Goal: Information Seeking & Learning: Learn about a topic

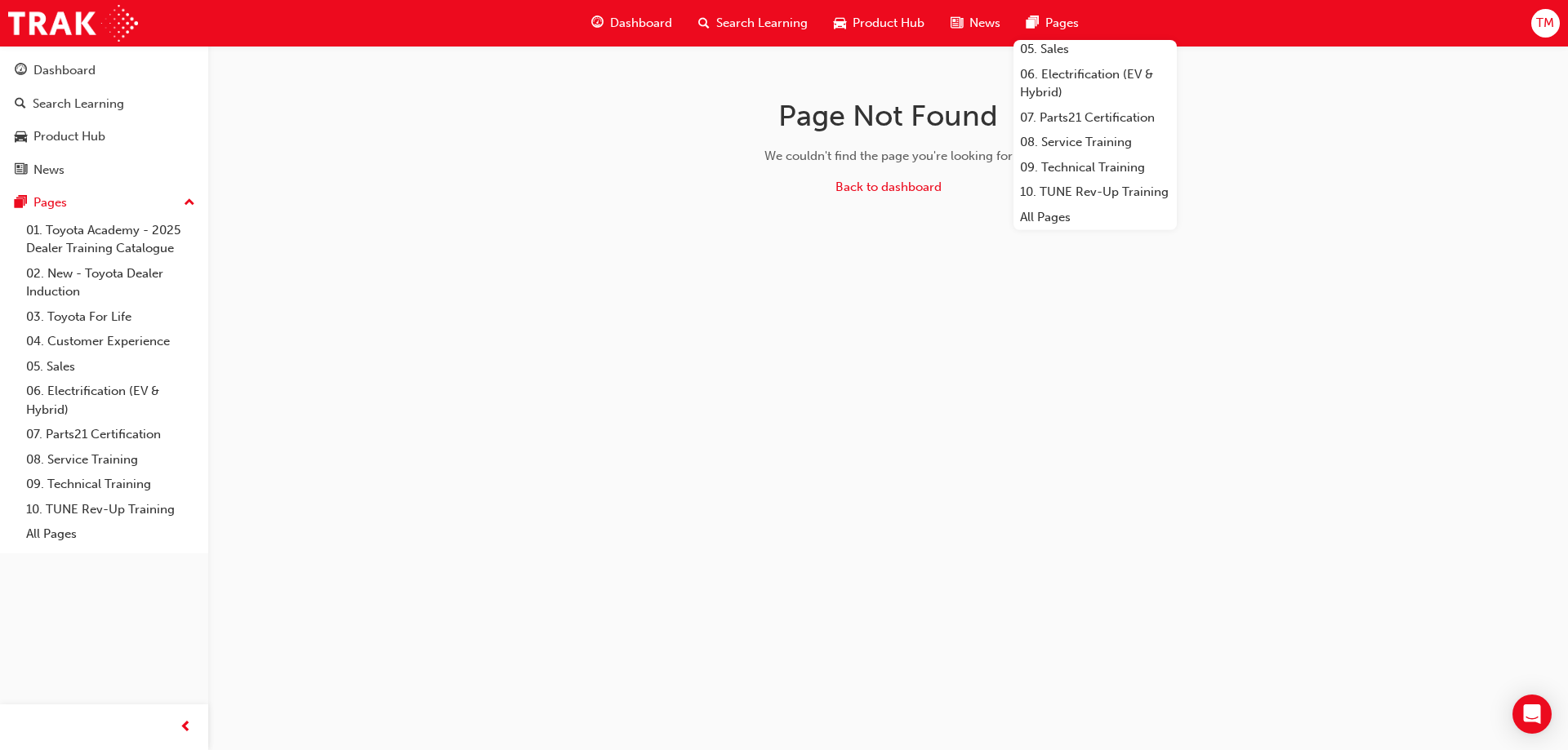
scroll to position [193, 0]
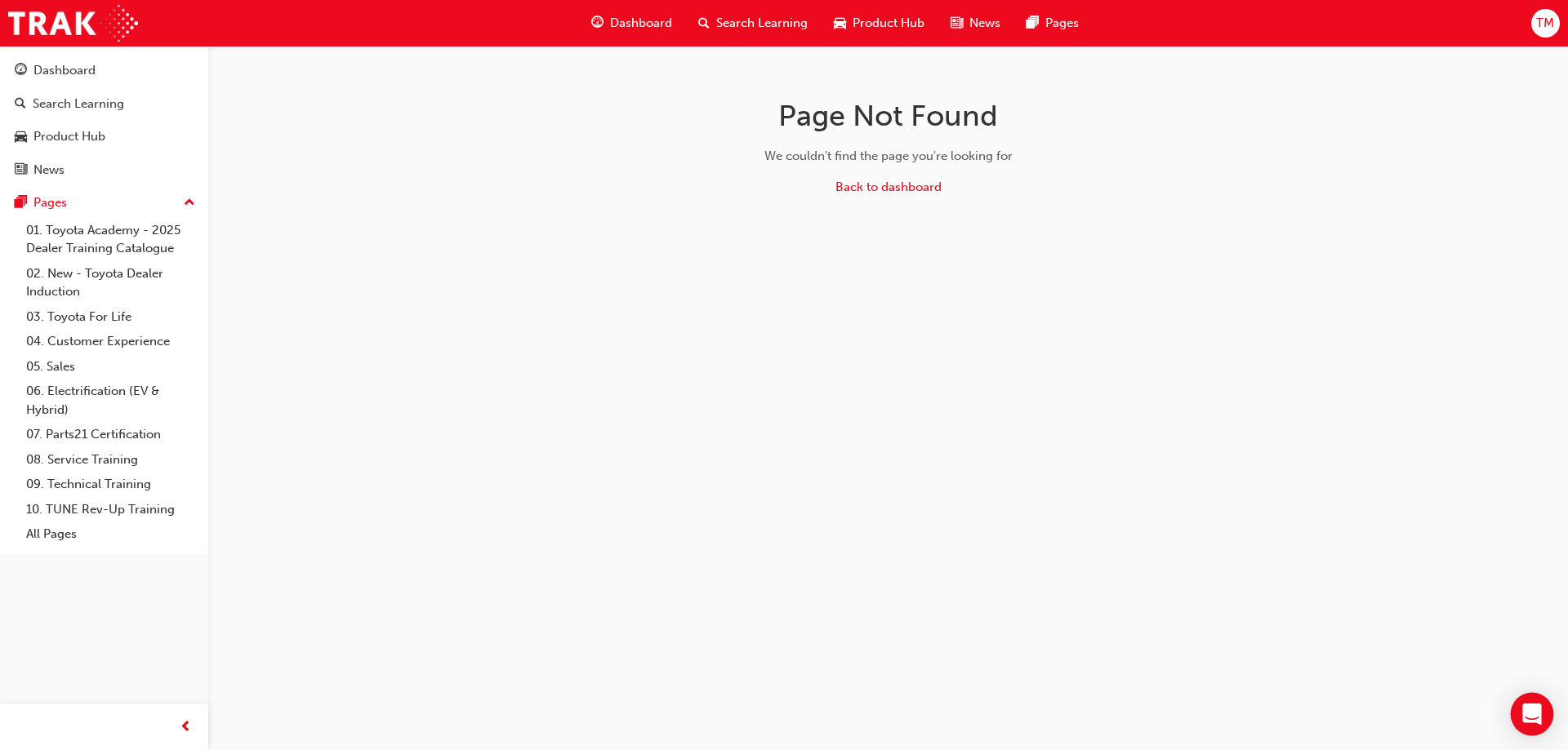
click at [1525, 704] on div "Open Intercom Messenger" at bounding box center [1531, 714] width 43 height 43
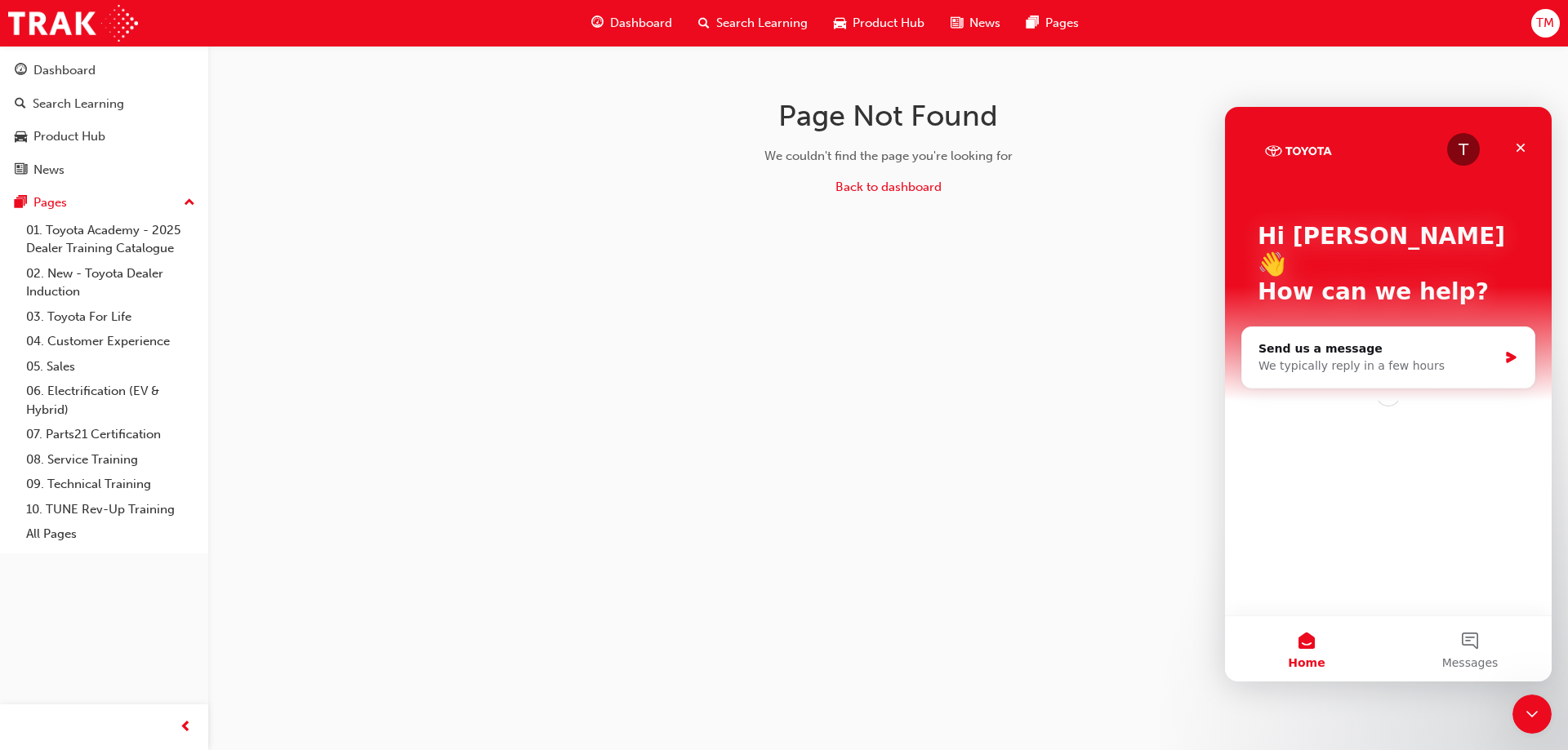
scroll to position [0, 0]
click at [1450, 645] on button "1 Messages" at bounding box center [1470, 649] width 164 height 66
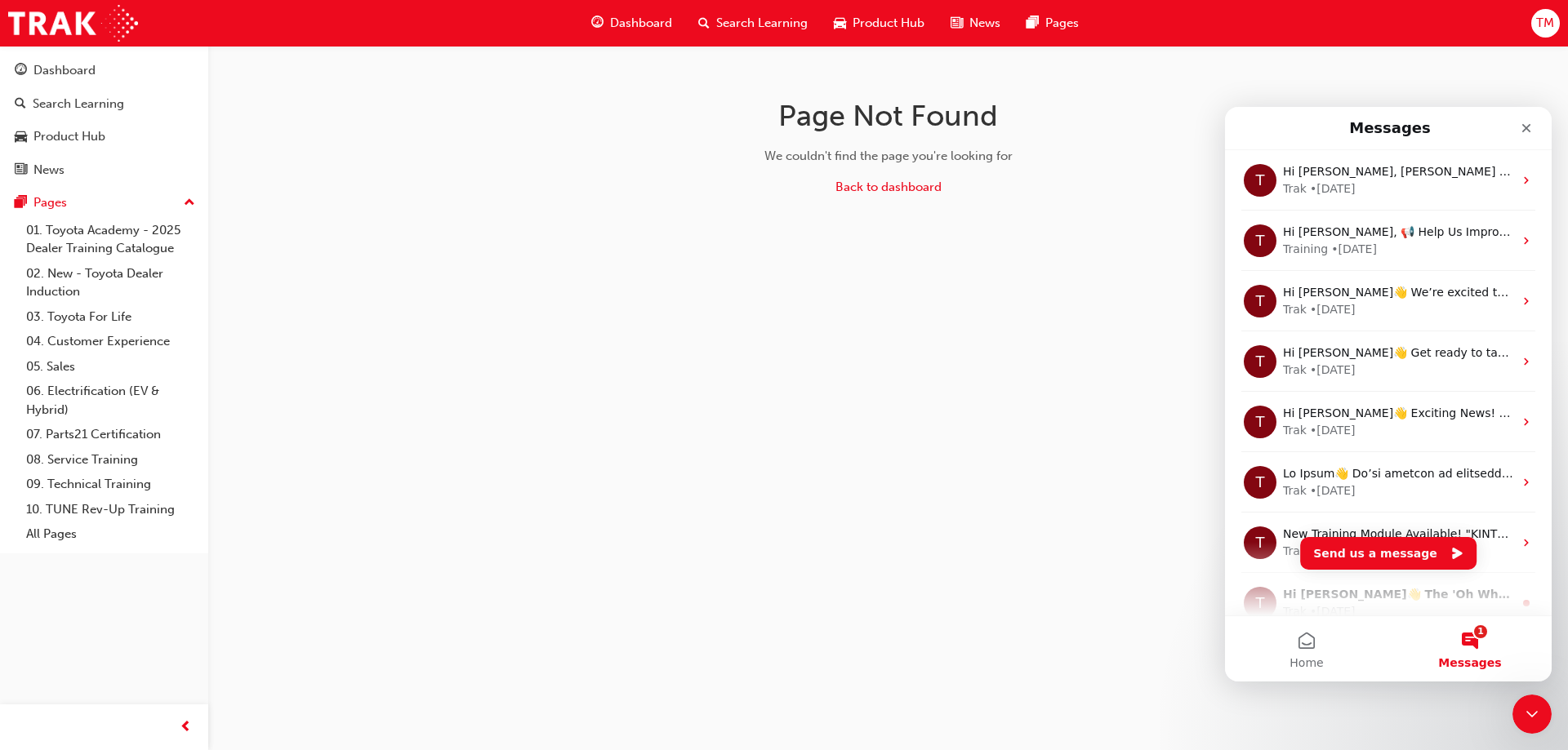
click at [926, 421] on div "Page Not Found We couldn't find the page you're looking for Back to dashboard" at bounding box center [784, 375] width 1568 height 750
click at [1527, 129] on icon "Close" at bounding box center [1526, 129] width 9 height 9
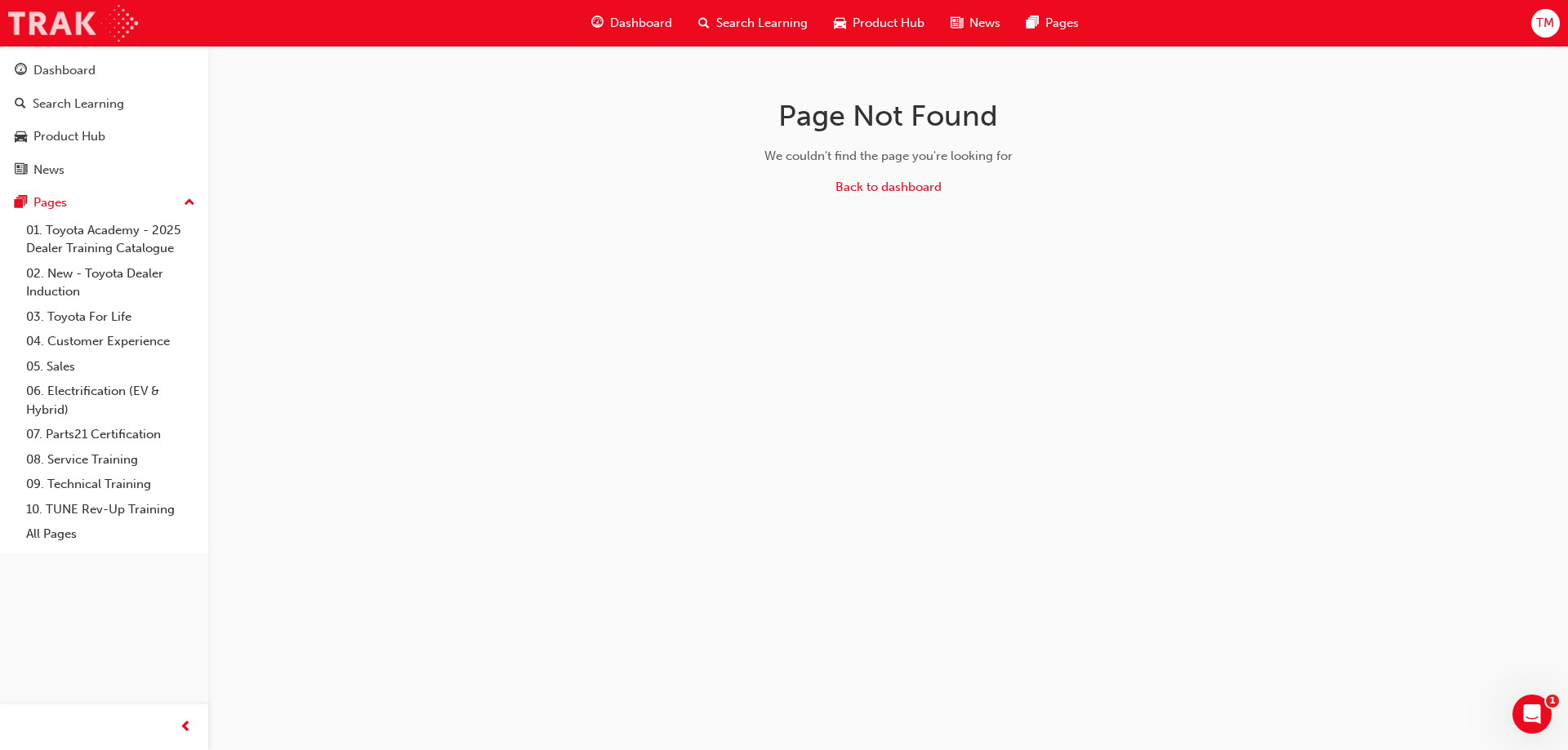
click at [77, 12] on img at bounding box center [73, 23] width 129 height 37
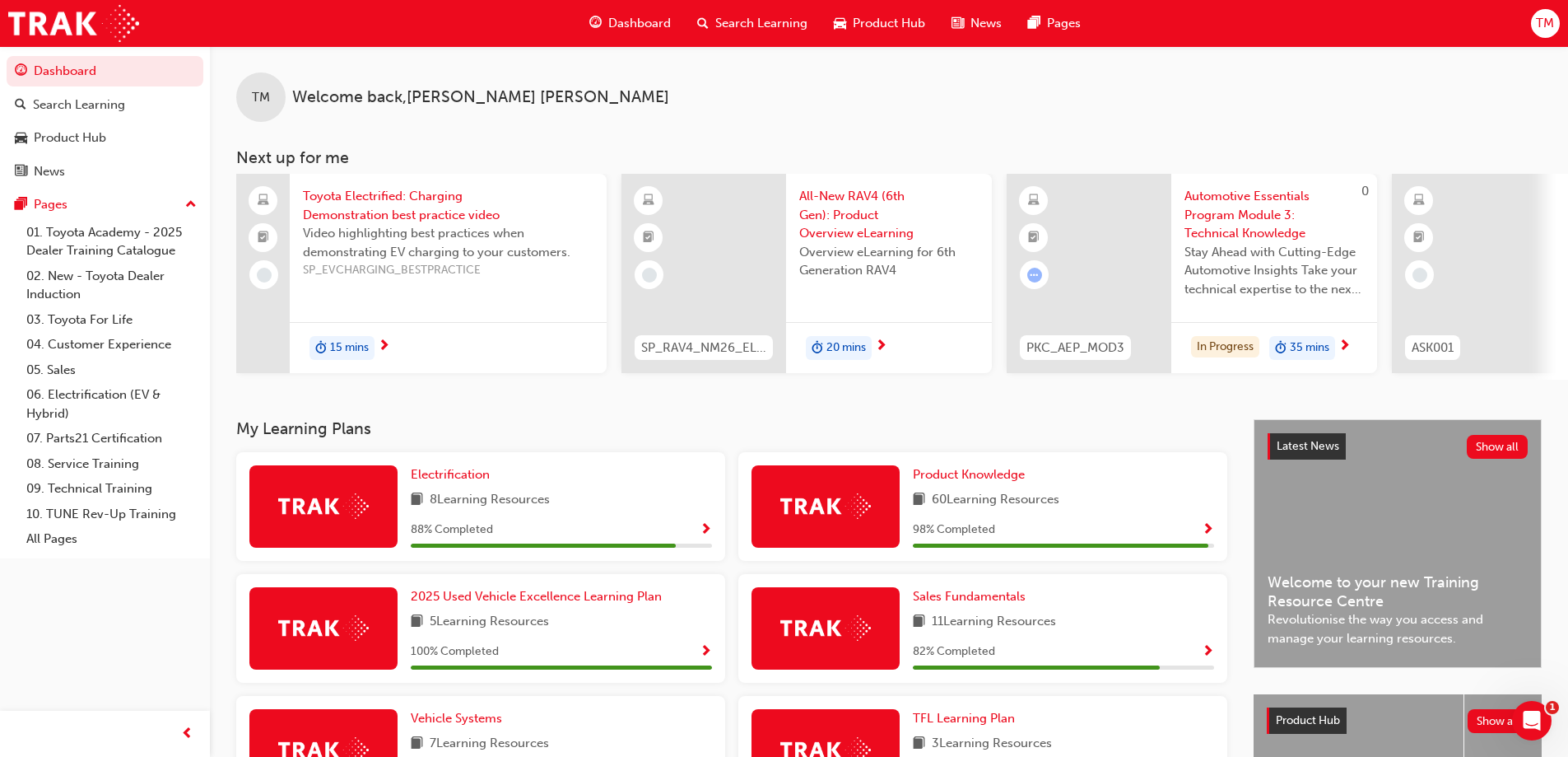
click at [1225, 209] on span "Automotive Essentials Program Module 3: Technical Knowledge" at bounding box center [1273, 215] width 179 height 56
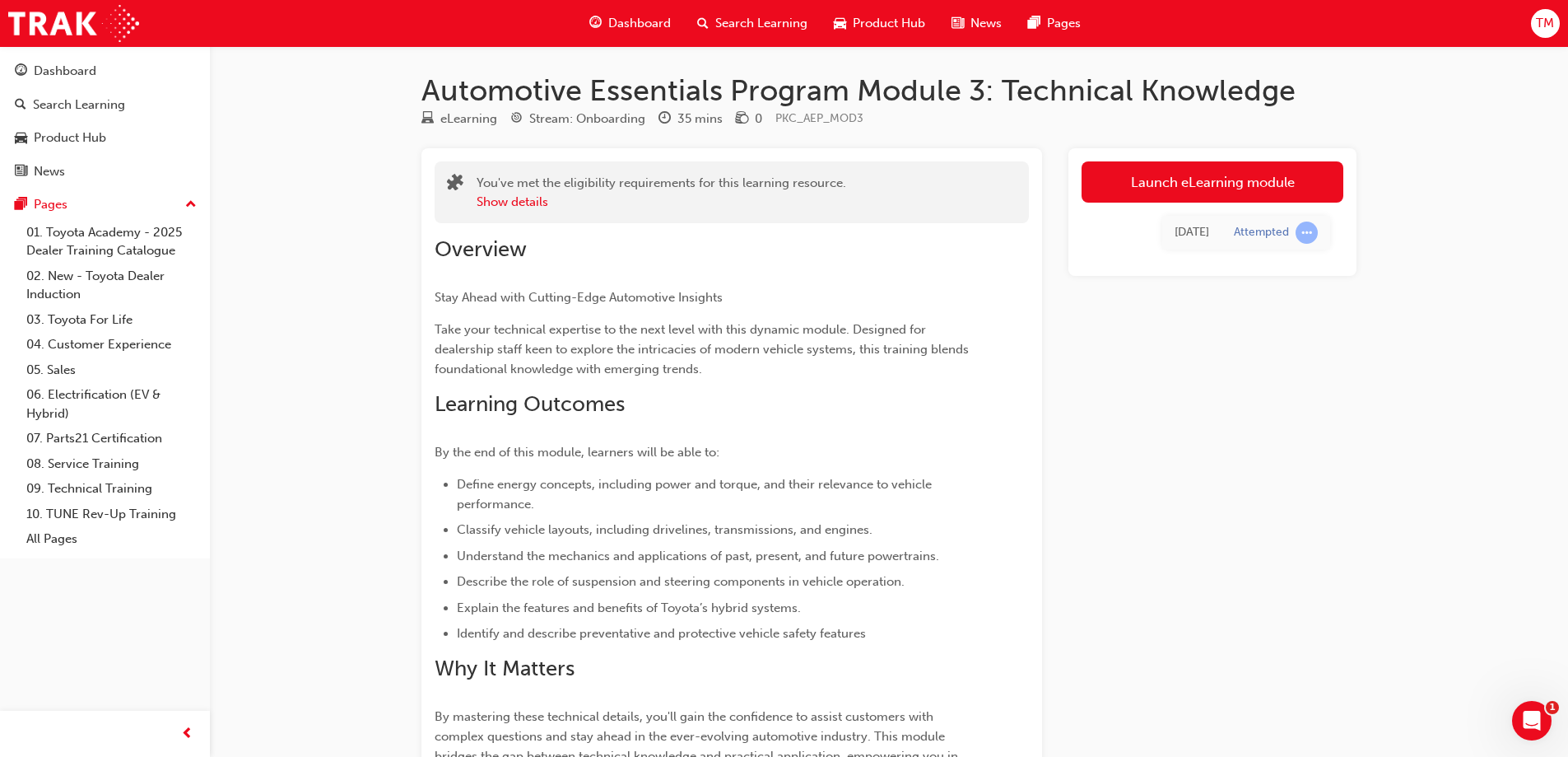
click at [1158, 430] on div "Launch eLearning module [DATE] Attempted" at bounding box center [1212, 552] width 289 height 806
click at [1207, 418] on div "Launch eLearning module [DATE] Attempted" at bounding box center [1212, 552] width 289 height 806
click at [1297, 390] on div "Launch eLearning module [DATE] Attempted" at bounding box center [1212, 552] width 289 height 806
click at [1423, 368] on div "Automotive Essentials Program Module 3: Technical Knowledge eLearning Stream: O…" at bounding box center [784, 523] width 1568 height 1047
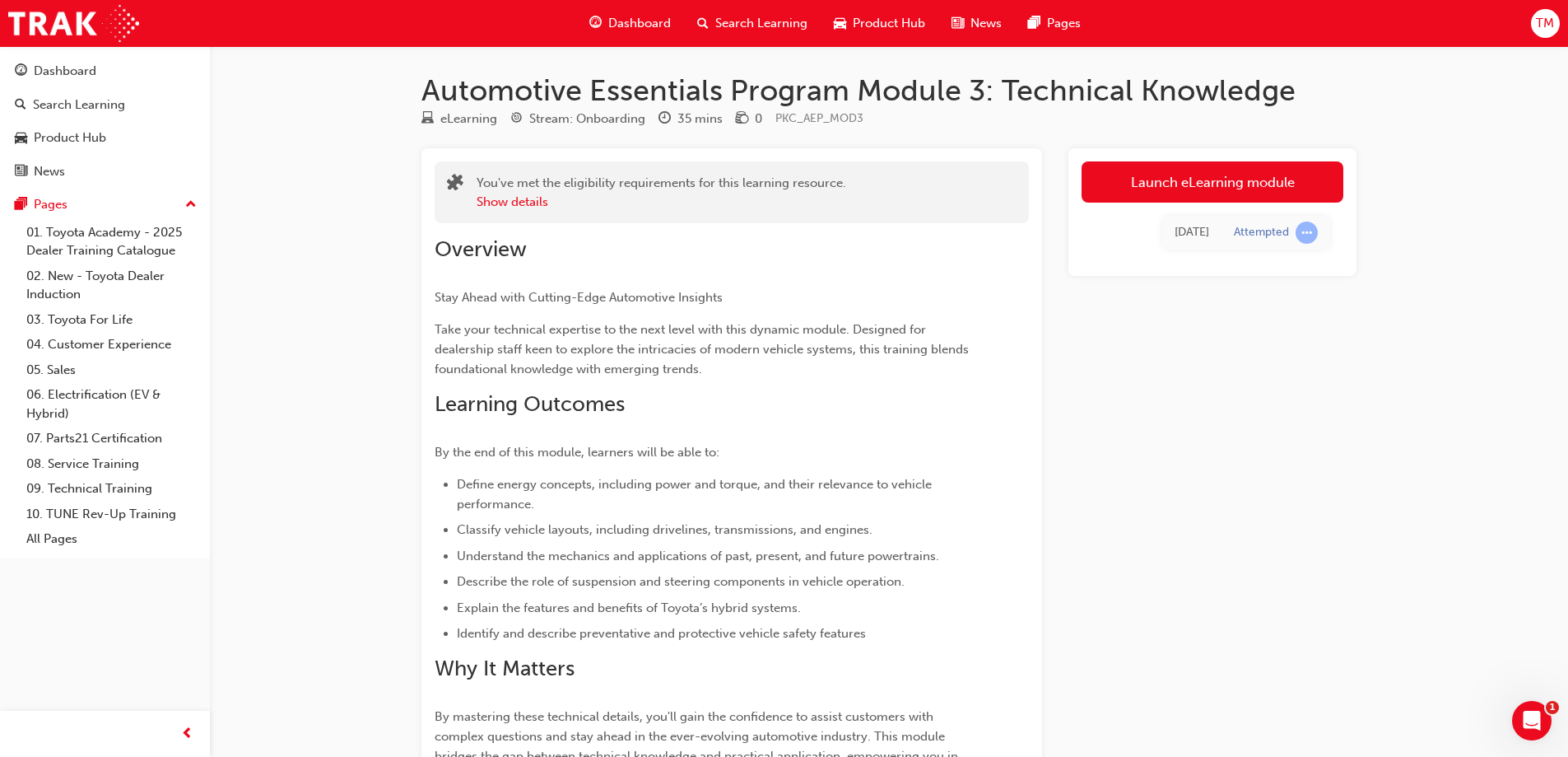
click at [178, 730] on div "button" at bounding box center [186, 734] width 33 height 33
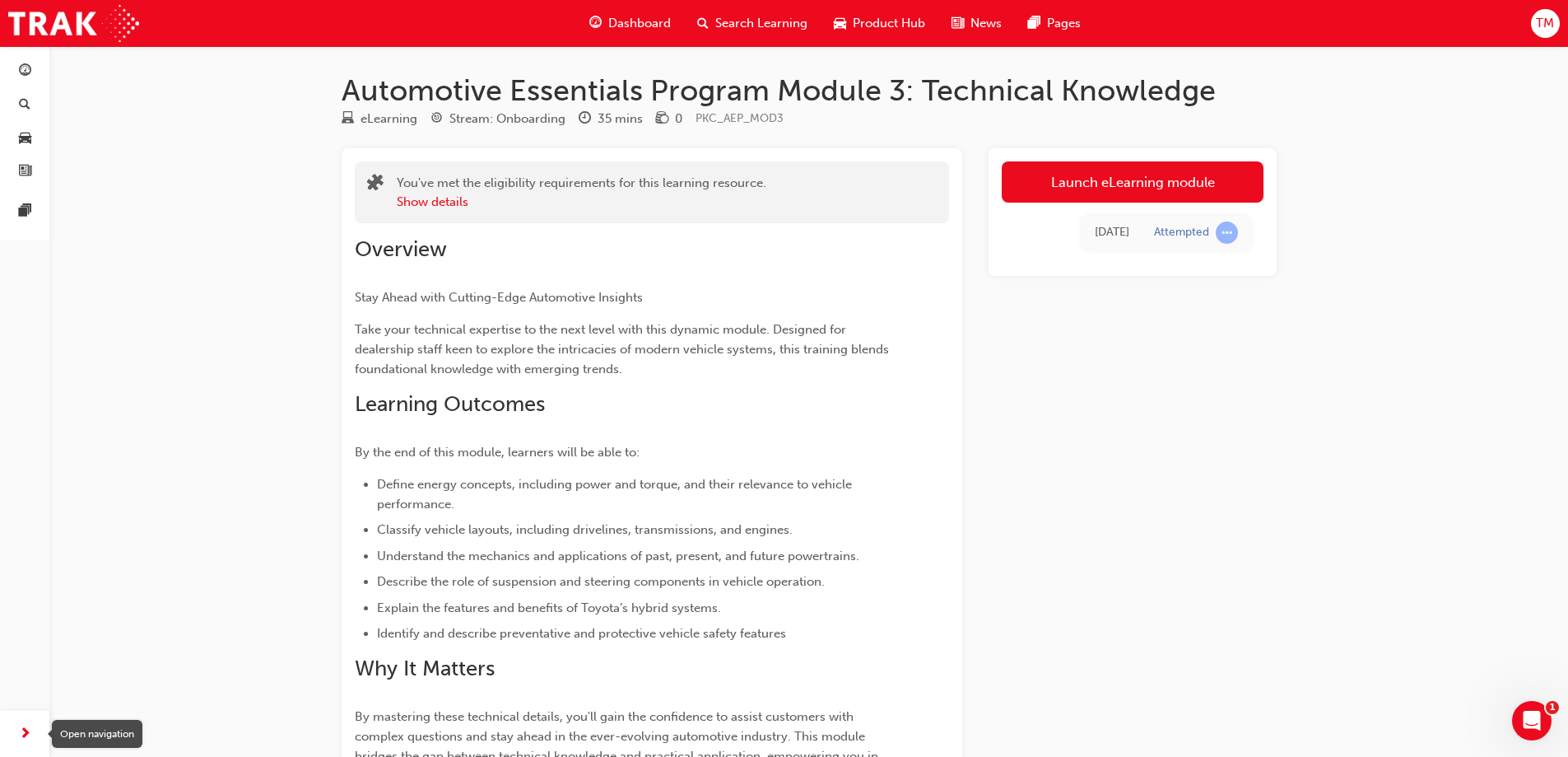
click at [21, 736] on span "next-icon" at bounding box center [25, 735] width 12 height 21
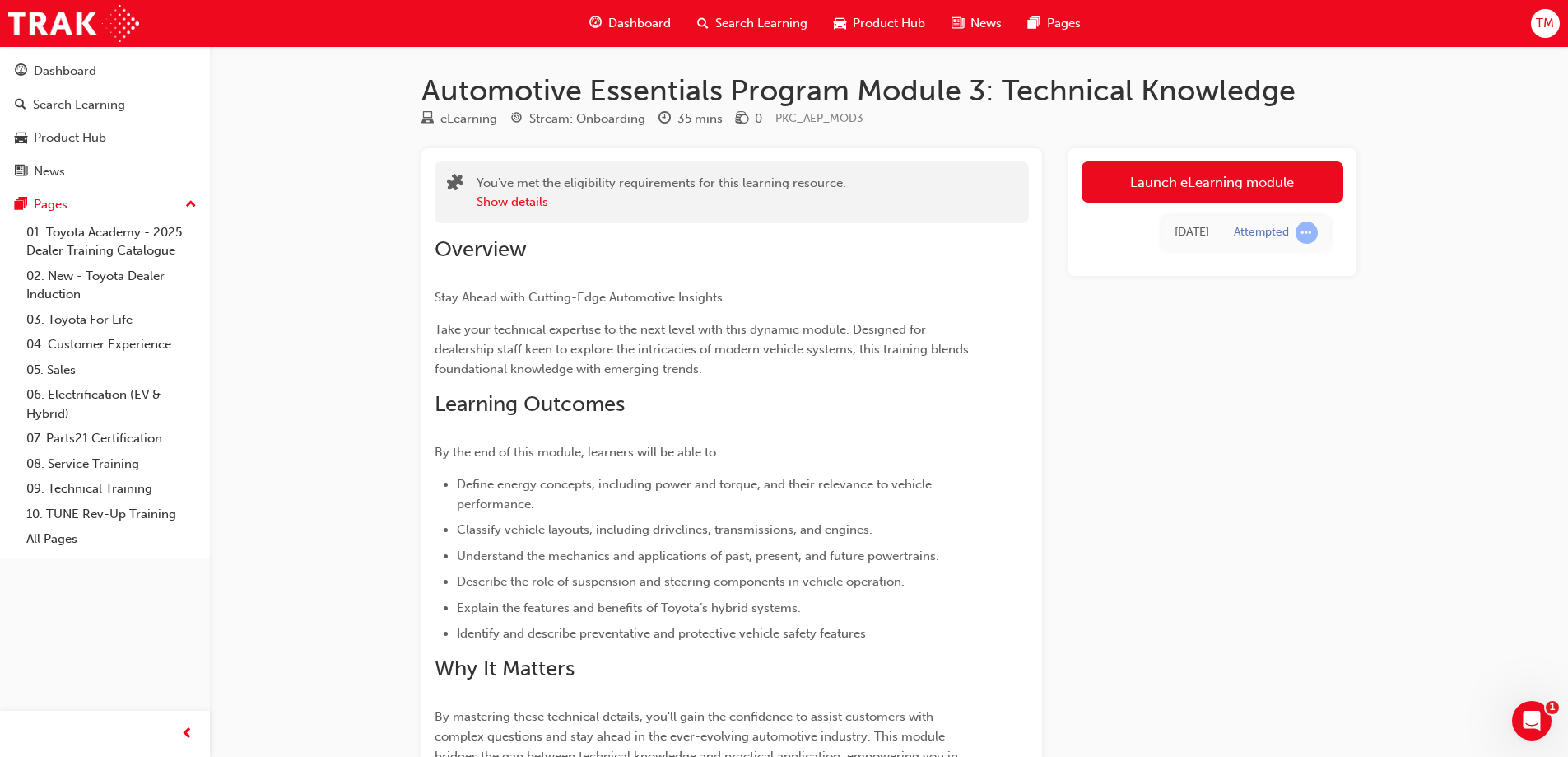
click at [192, 736] on span "prev-icon" at bounding box center [187, 735] width 12 height 21
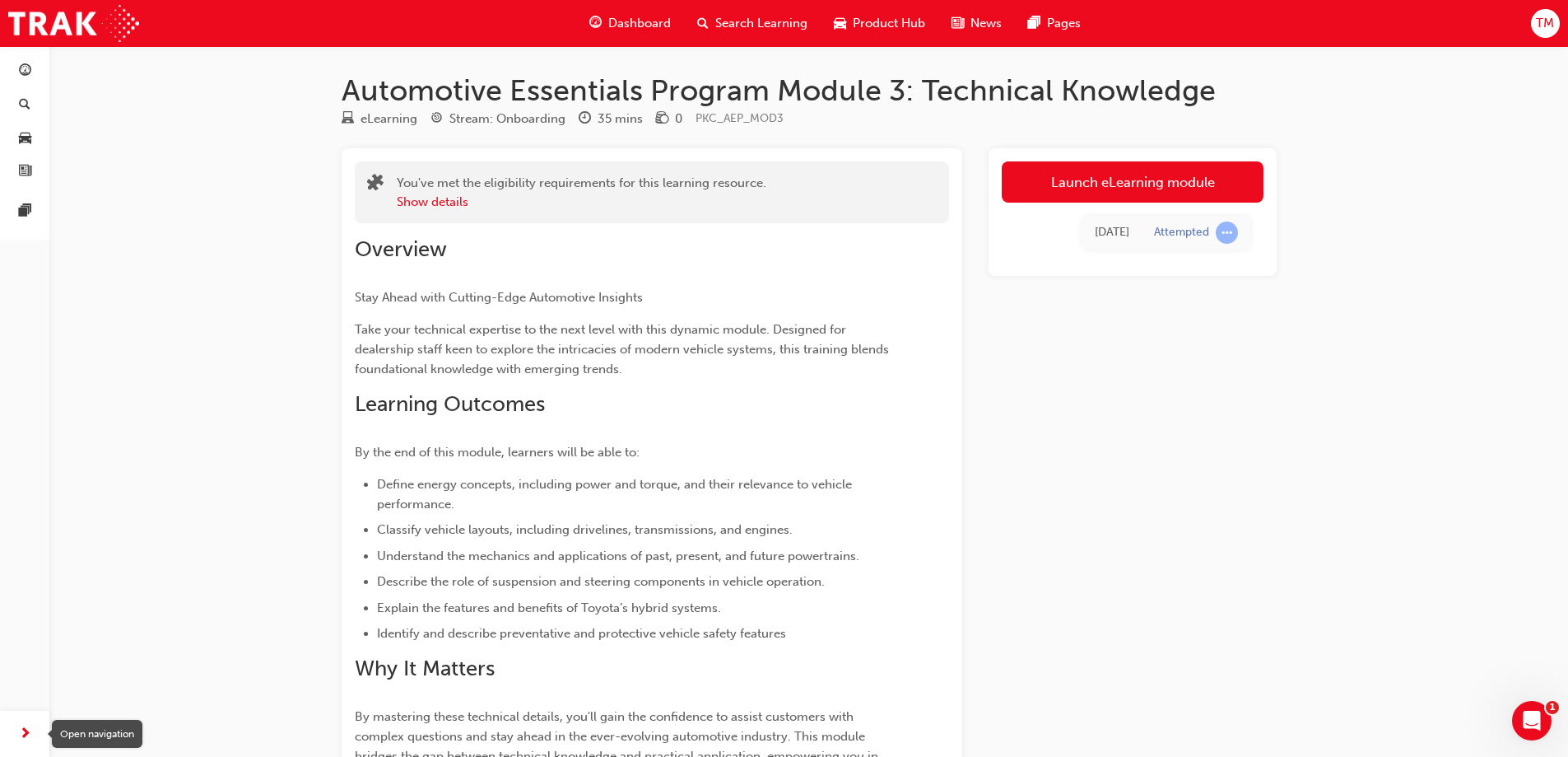
click at [21, 723] on div "button" at bounding box center [25, 734] width 33 height 33
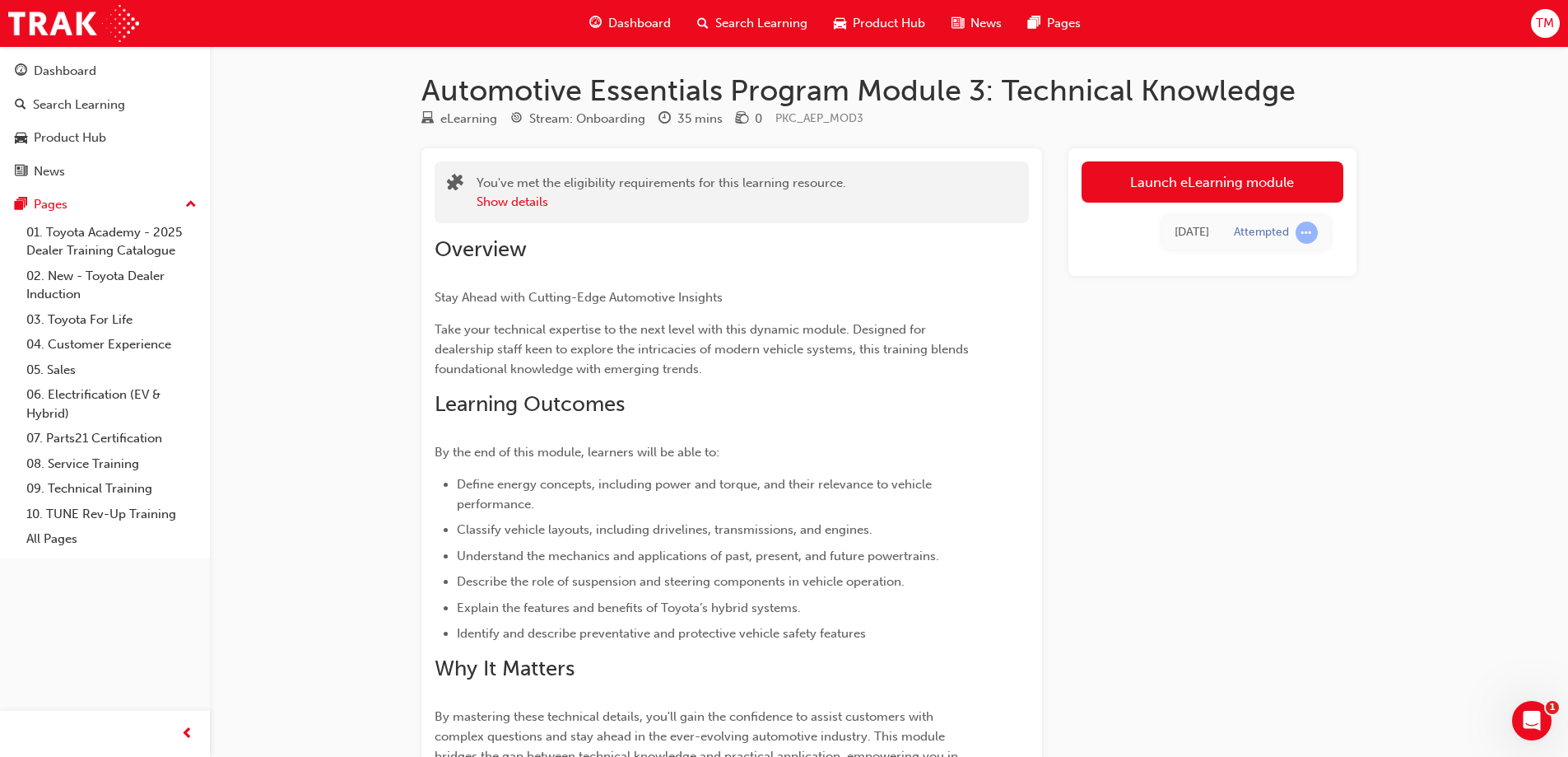
click at [155, 722] on div at bounding box center [105, 734] width 210 height 46
click at [177, 740] on div "button" at bounding box center [186, 734] width 33 height 33
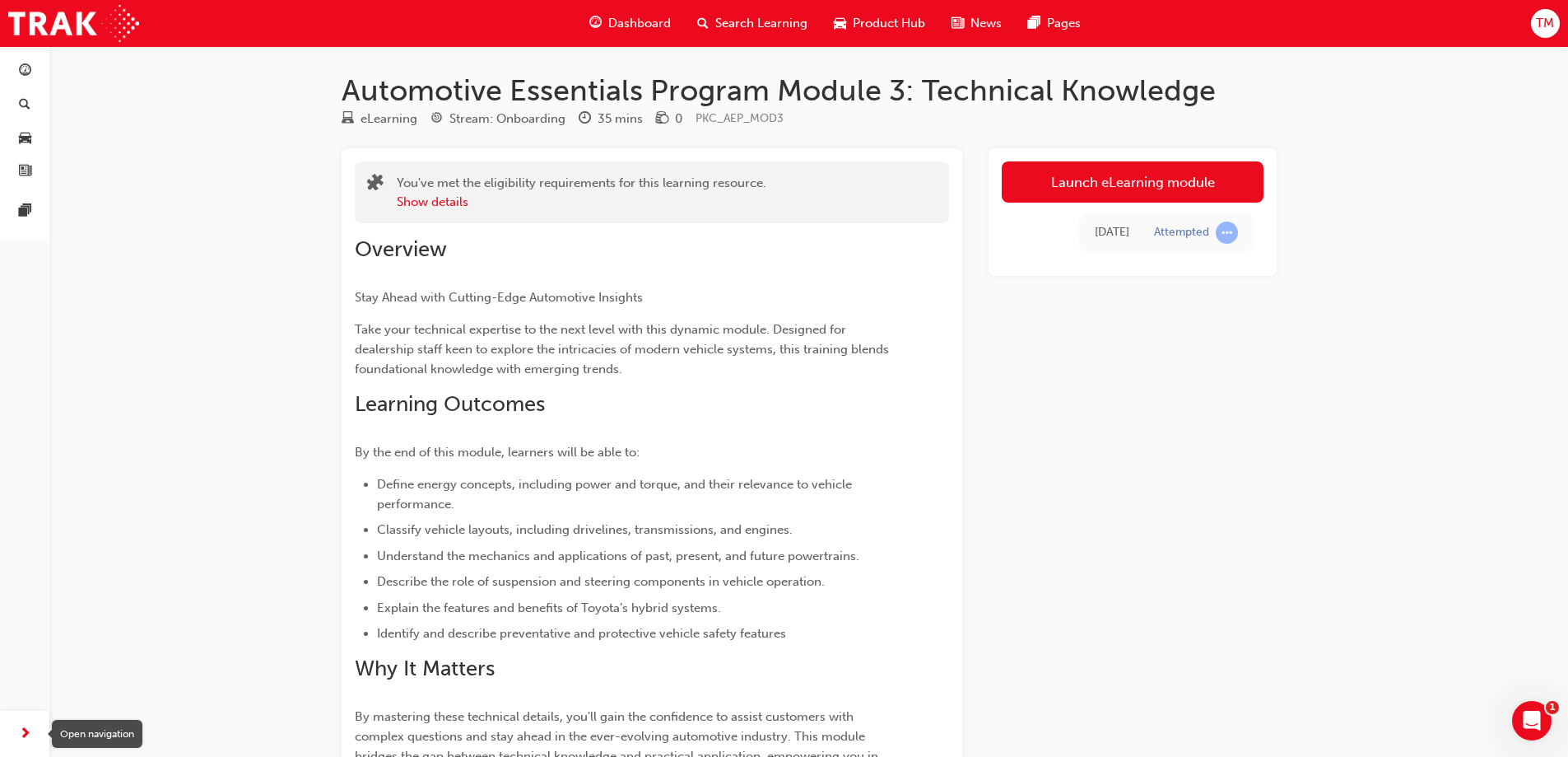
click at [14, 726] on div "button" at bounding box center [25, 734] width 33 height 33
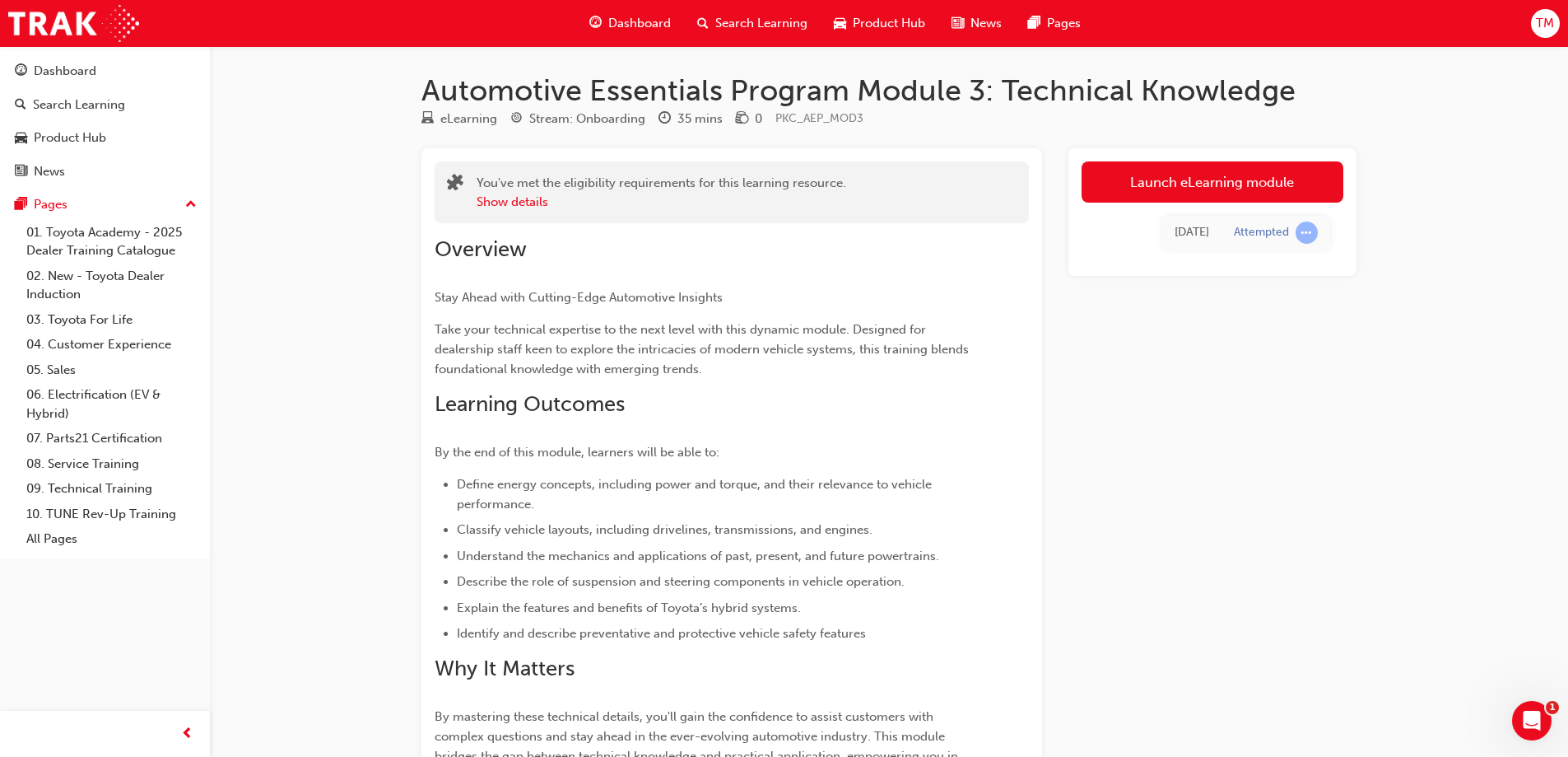
click at [257, 323] on div "Automotive Essentials Program Module 3: Technical Knowledge eLearning Stream: O…" at bounding box center [784, 523] width 1568 height 1047
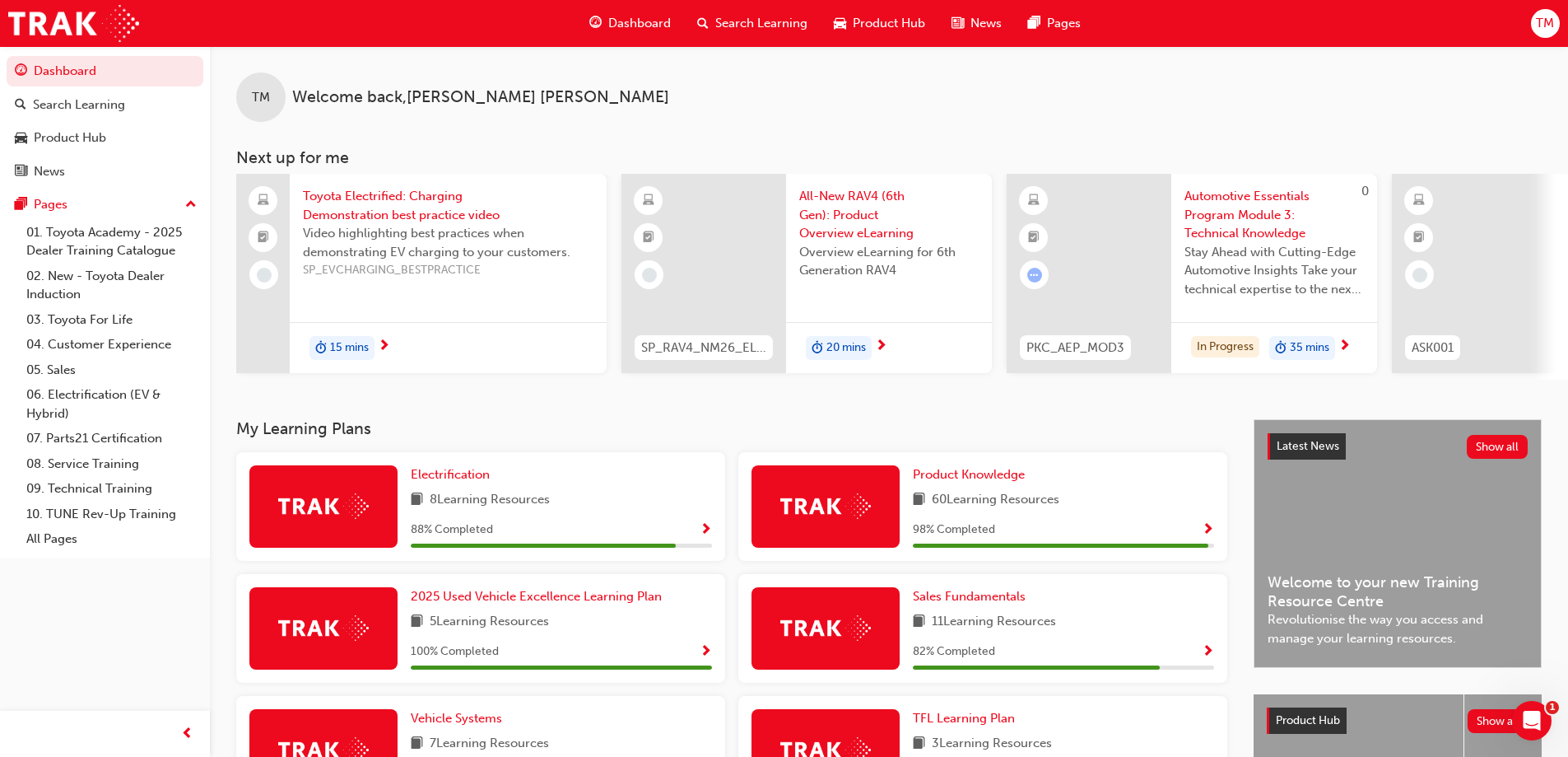
click at [1191, 81] on div "TM Welcome back , [PERSON_NAME]" at bounding box center [889, 84] width 1358 height 76
click at [1437, 121] on div "TM Welcome back , [PERSON_NAME]" at bounding box center [889, 84] width 1358 height 76
click at [1231, 218] on span "Automotive Essentials Program Module 3: Technical Knowledge" at bounding box center [1273, 215] width 179 height 56
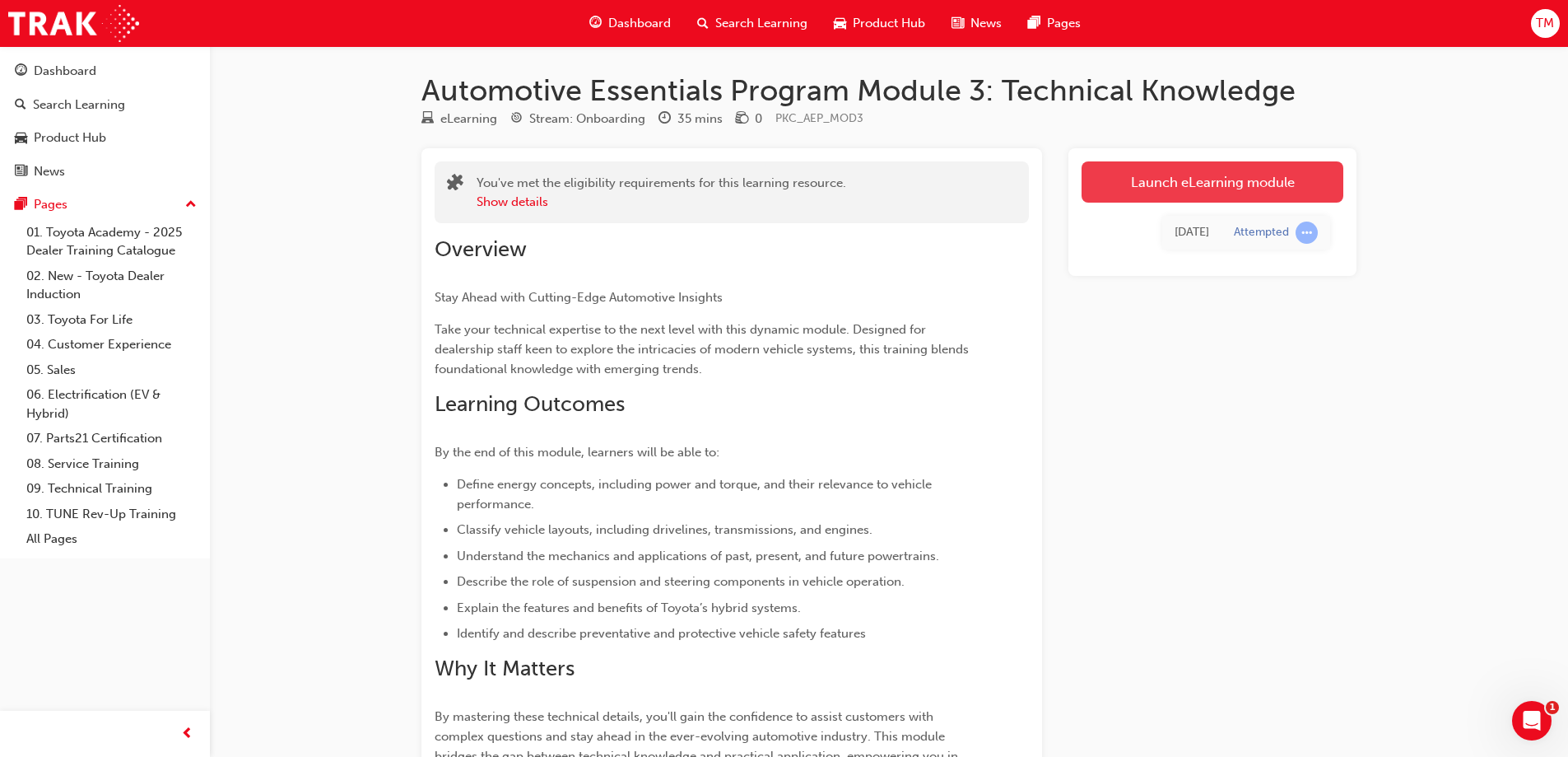
click at [1160, 176] on link "Launch eLearning module" at bounding box center [1212, 182] width 262 height 41
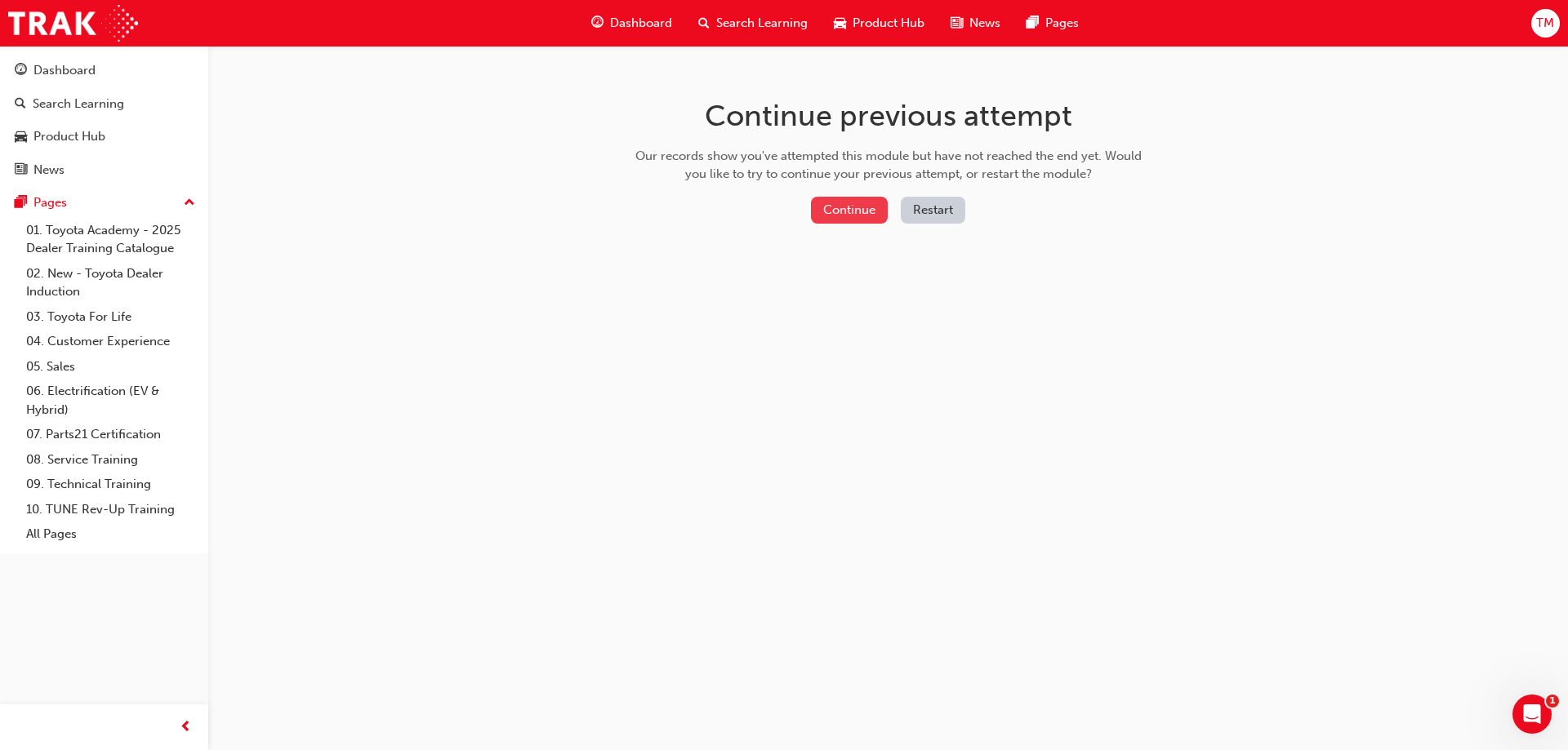
click at [865, 209] on button "Continue" at bounding box center [849, 210] width 77 height 27
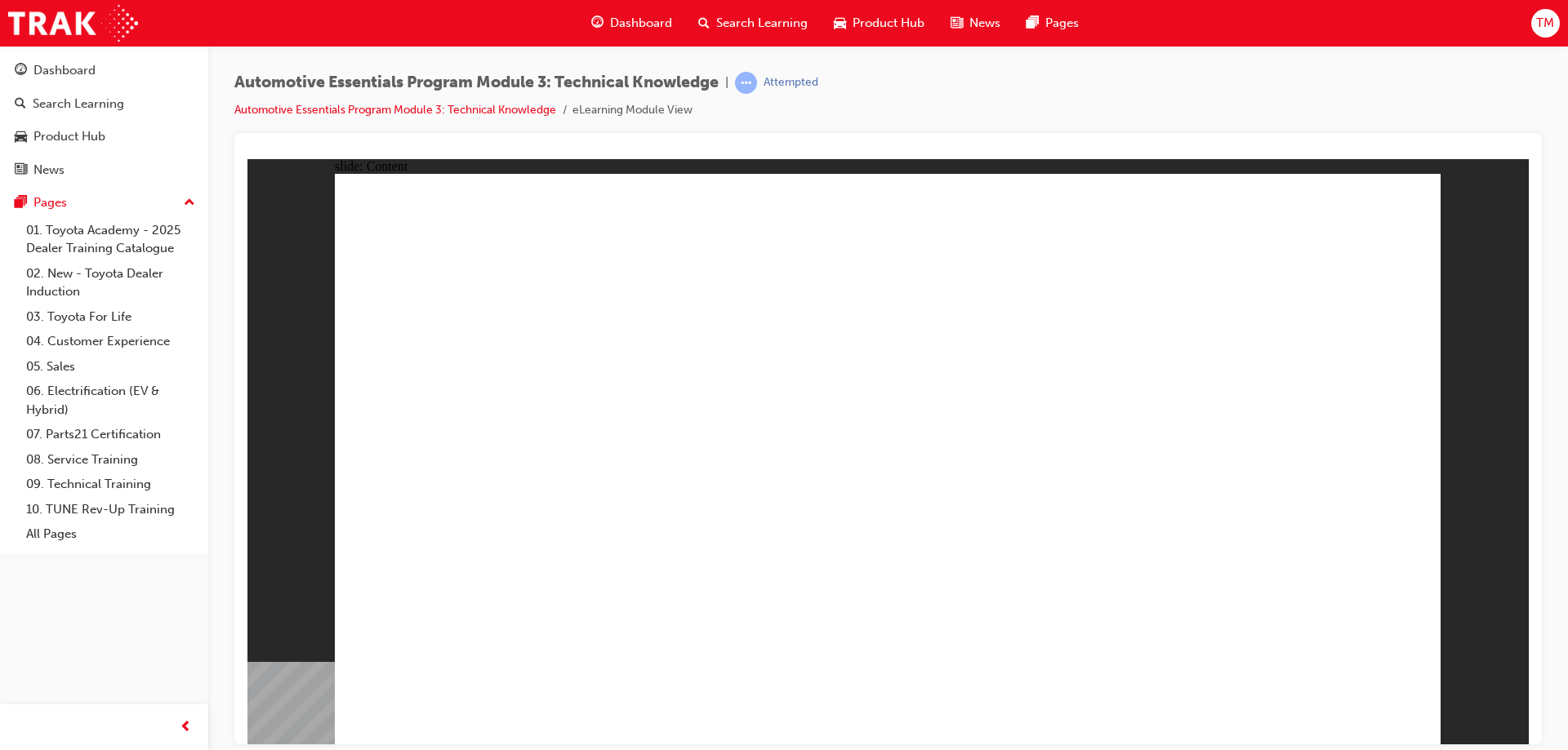
drag, startPoint x: 1371, startPoint y: 206, endPoint x: 1382, endPoint y: 200, distance: 12.5
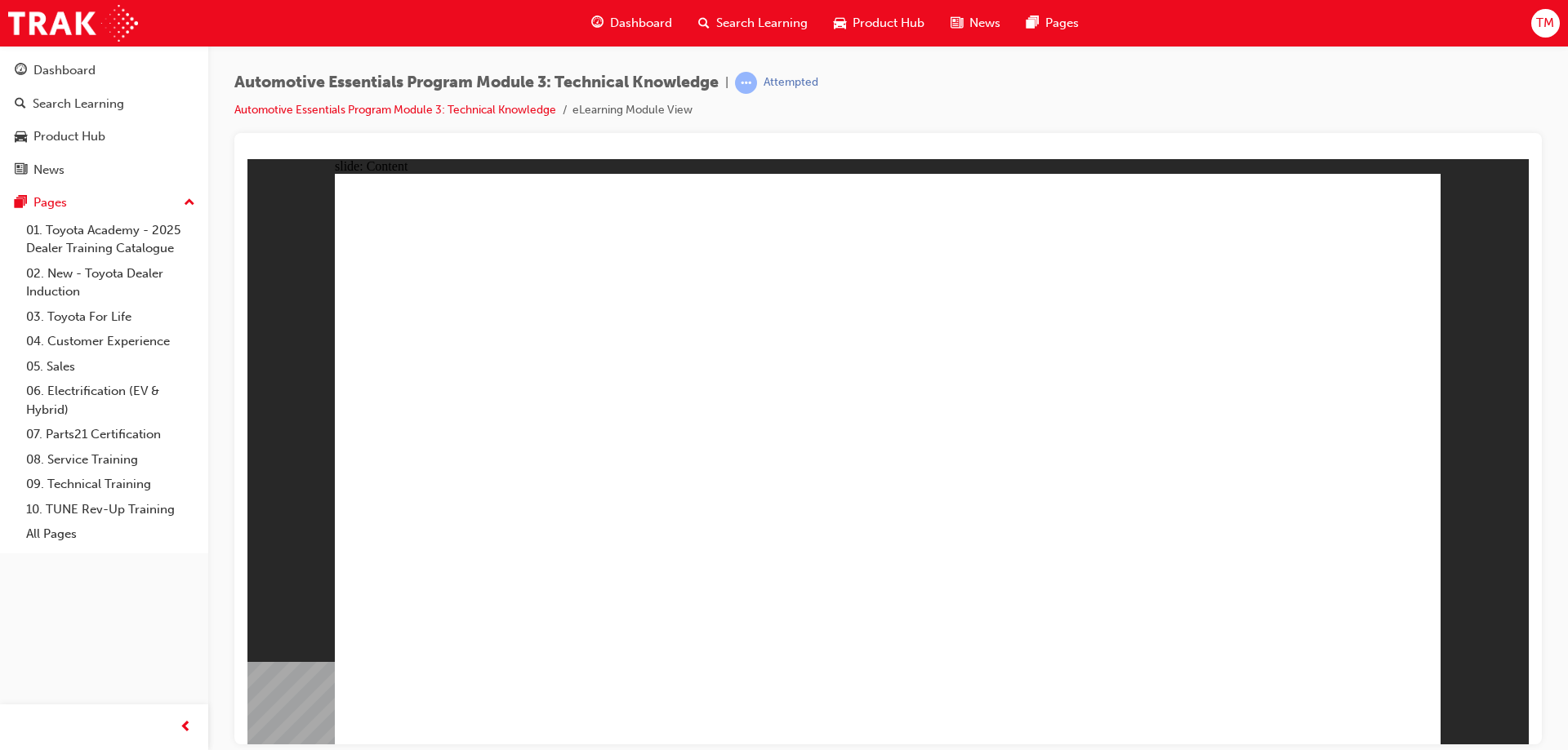
click at [1567, 441] on div "Automotive Essentials Program Module 3: Technical Knowledge | Attempted Automot…" at bounding box center [887, 377] width 1359 height 663
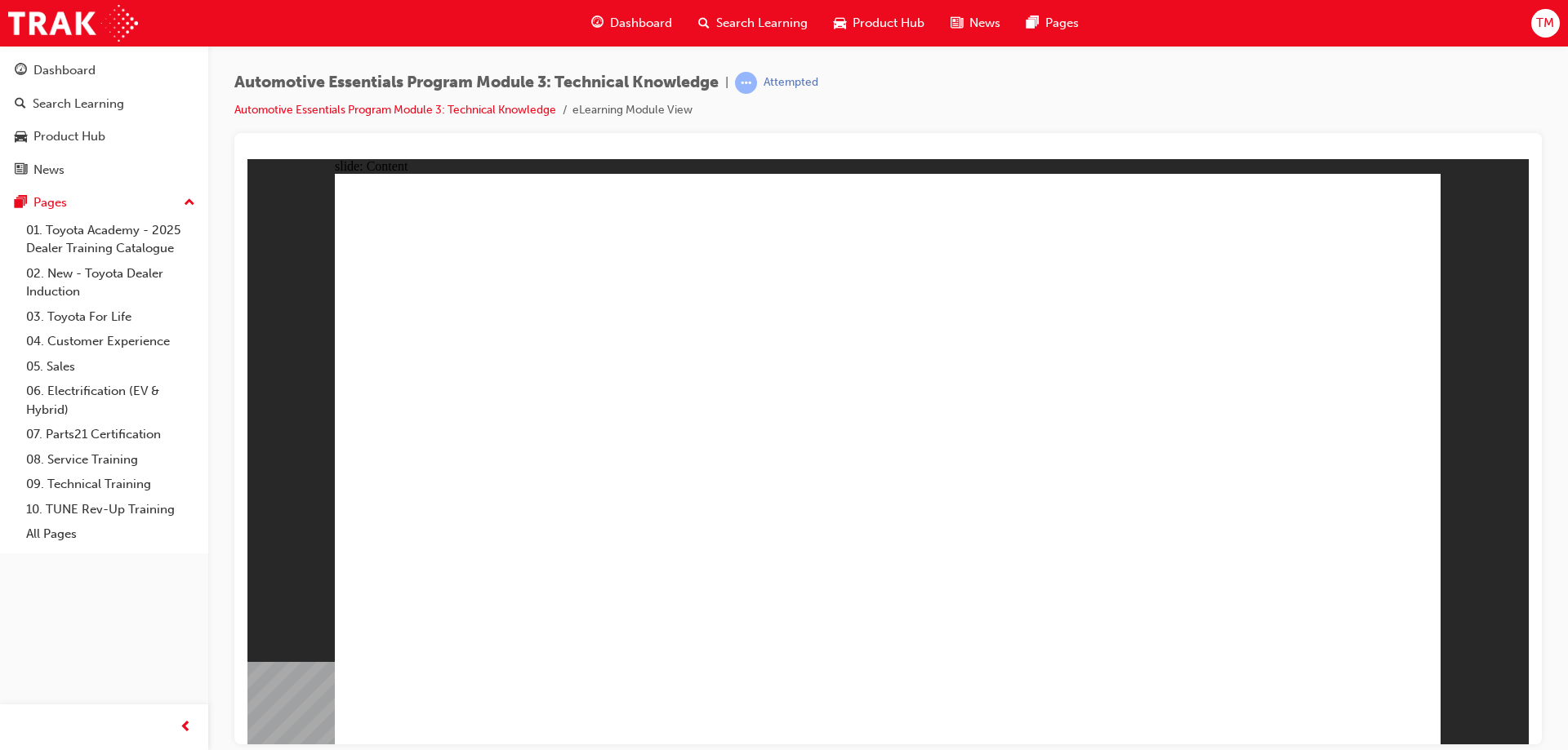
drag, startPoint x: 1411, startPoint y: 215, endPoint x: 1401, endPoint y: 215, distance: 10.0
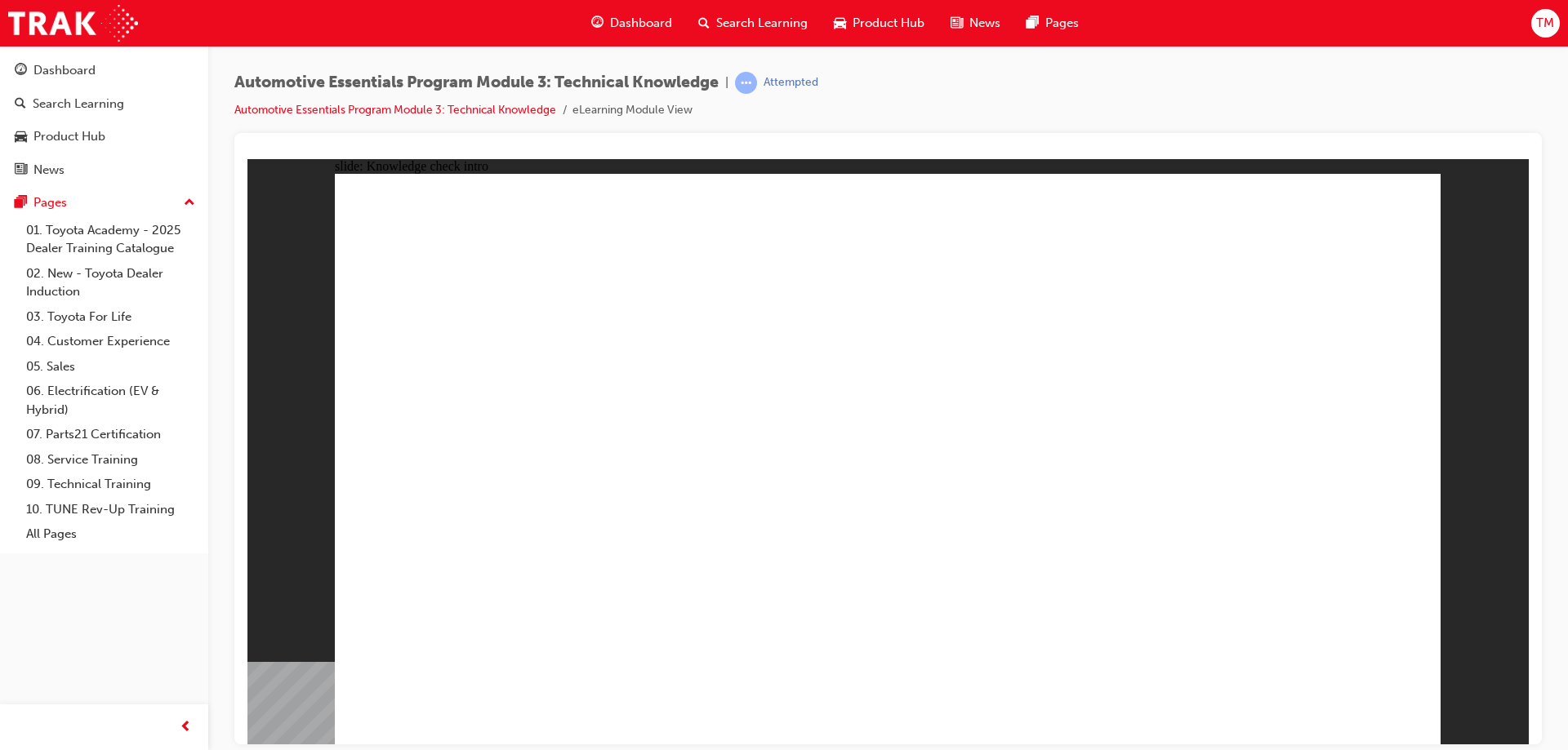
radio input "true"
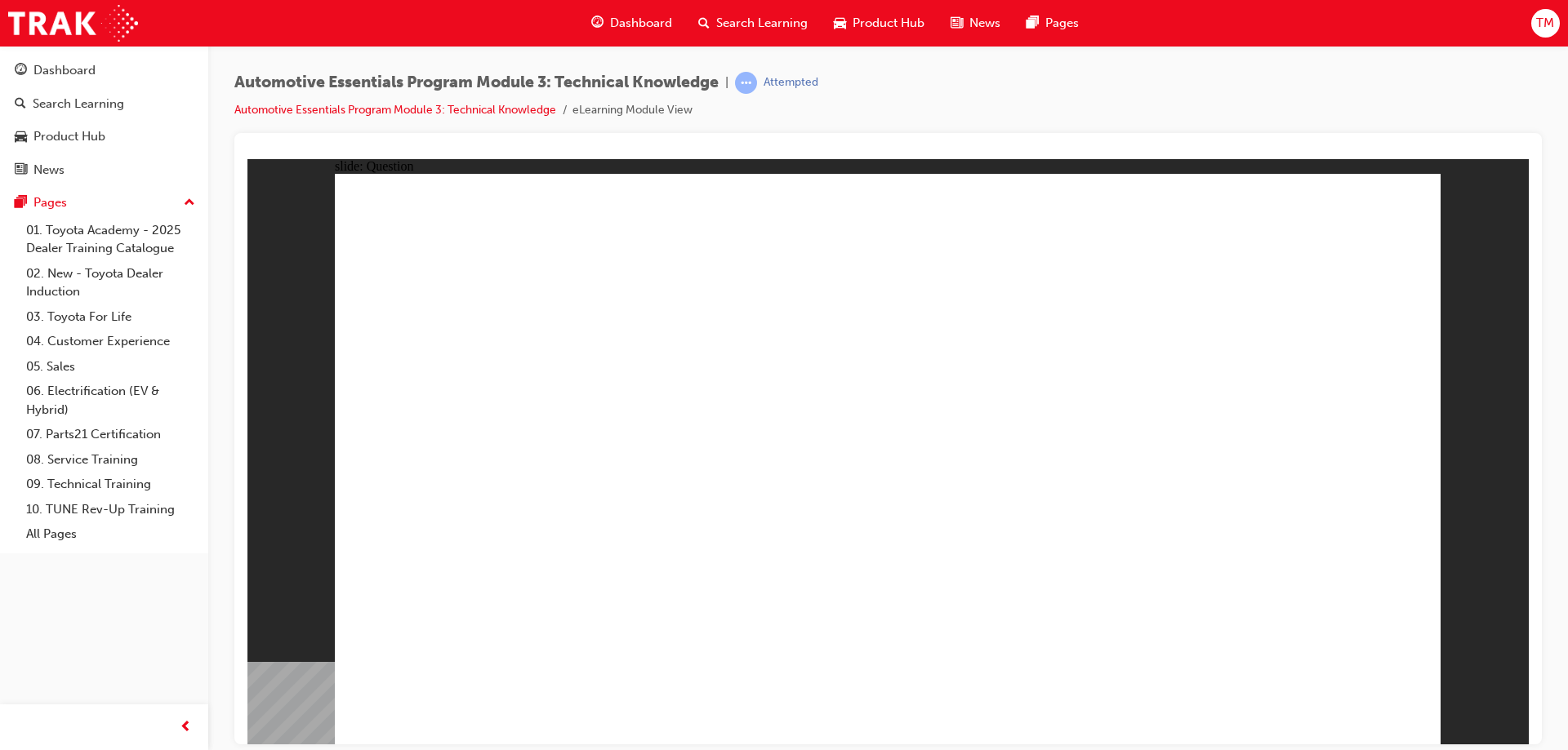
radio input "true"
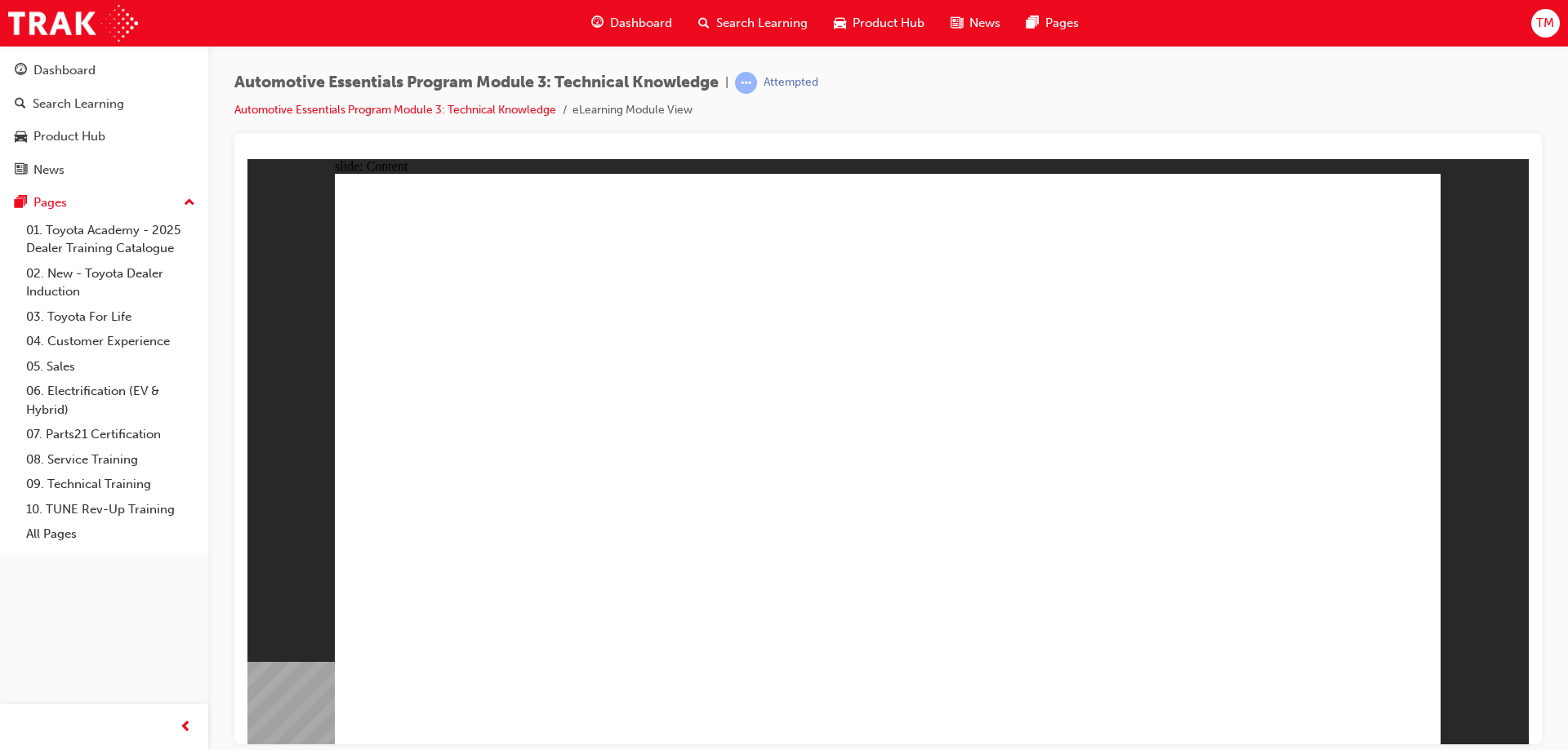
click at [1508, 273] on div "slide: Content Rectangle 1 Rectangle 1 Now and Future Powertrains Environmental…" at bounding box center [887, 450] width 1281 height 585
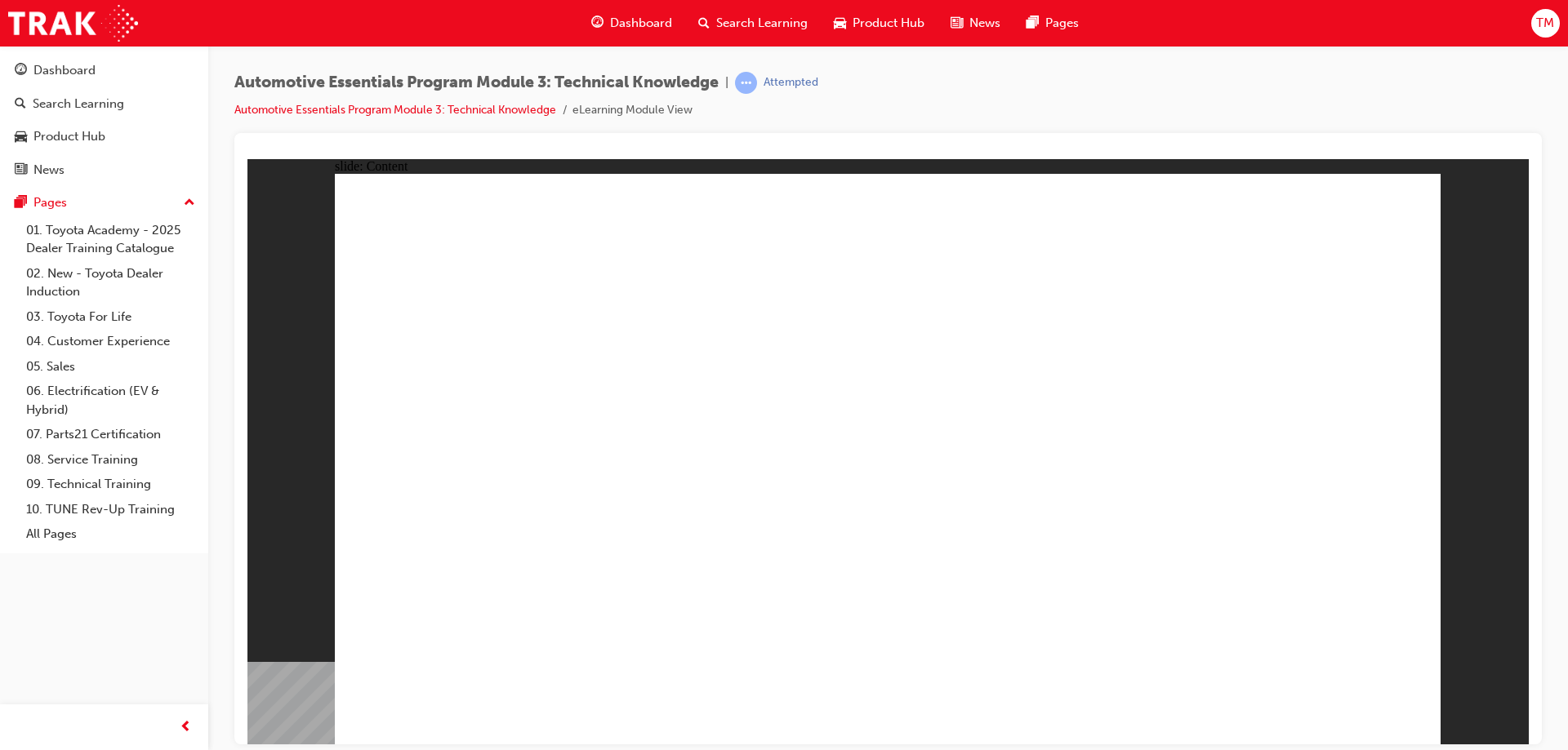
drag, startPoint x: 1553, startPoint y: 299, endPoint x: 1544, endPoint y: 365, distance: 66.6
click at [1553, 299] on div "Automotive Essentials Program Module 3: Technical Knowledge | Attempted Automot…" at bounding box center [887, 377] width 1359 height 663
click at [1523, 312] on div "slide: Content Rectangle 1 Rectangle 1 Now and Future Powertrains Environmental…" at bounding box center [887, 450] width 1281 height 585
